Goal: Browse casually

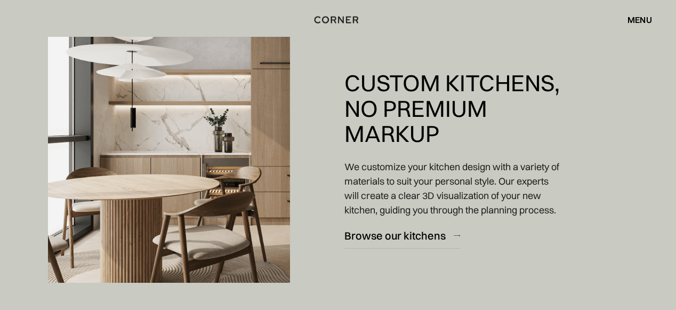
scroll to position [726, 0]
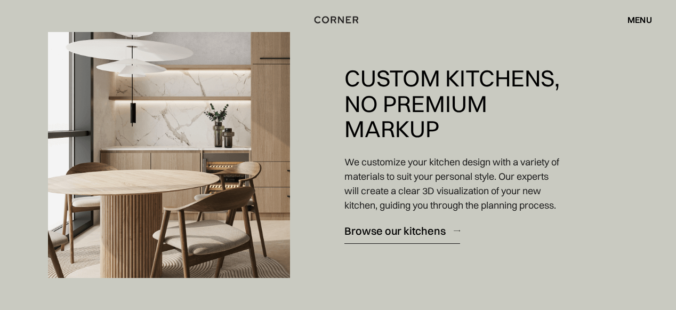
click at [391, 237] on div "Browse our kitchens" at bounding box center [394, 230] width 101 height 14
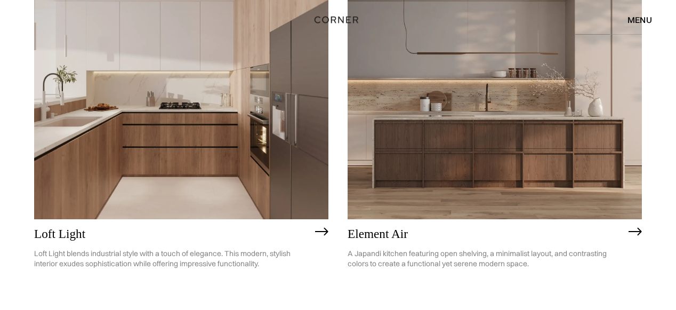
scroll to position [186, 0]
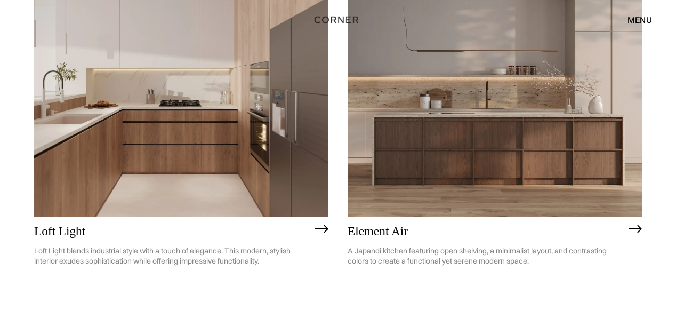
click at [320, 227] on img at bounding box center [321, 228] width 13 height 9
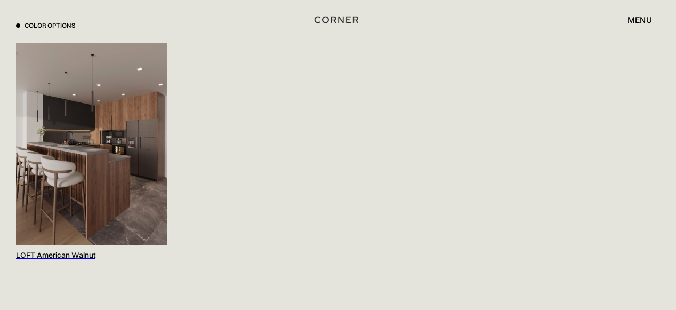
scroll to position [1113, 0]
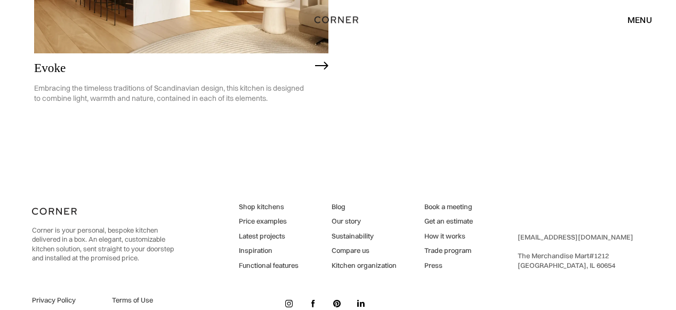
scroll to position [2658, 0]
